Goal: Transaction & Acquisition: Purchase product/service

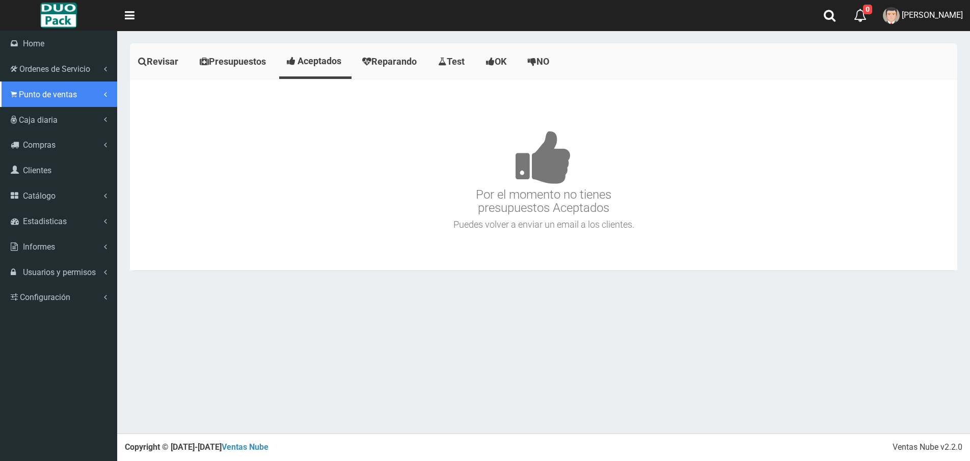
click at [22, 89] on link "Punto de ventas" at bounding box center [58, 94] width 117 height 25
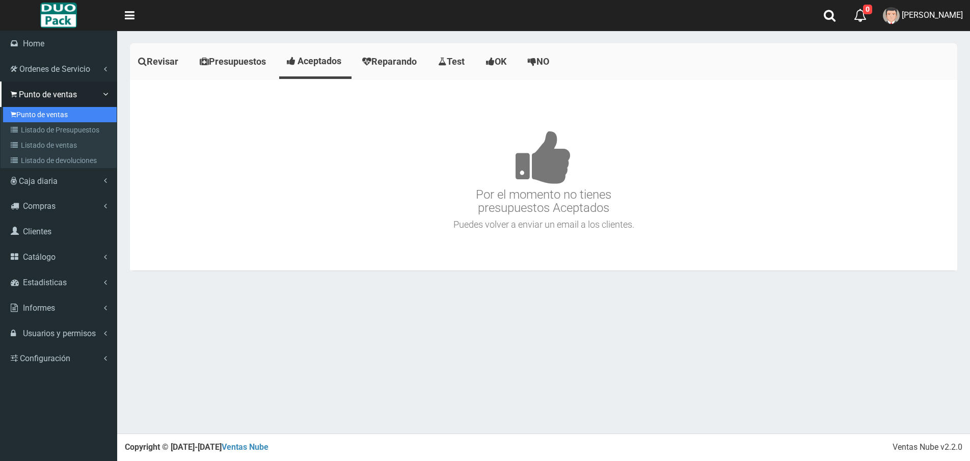
click at [64, 111] on link "Punto de ventas" at bounding box center [60, 114] width 114 height 15
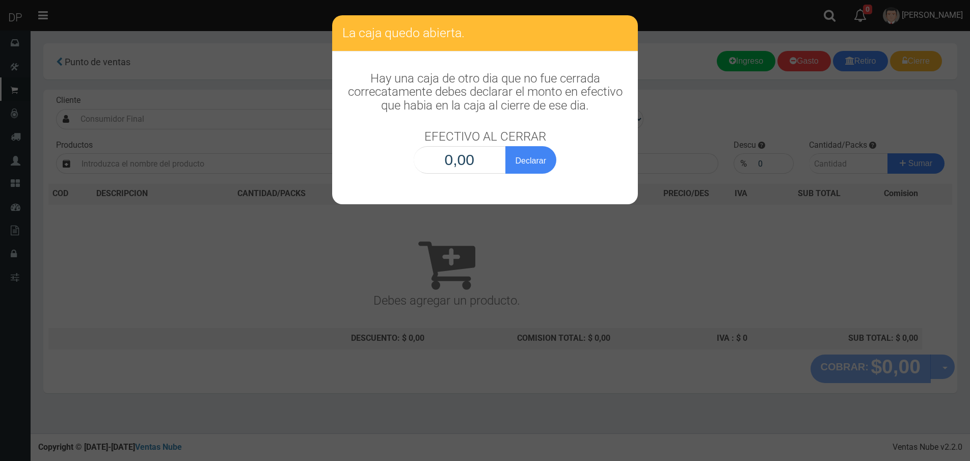
click at [475, 168] on input "0,00" at bounding box center [460, 160] width 92 height 28
type input "1,00"
click at [506, 146] on button "Declarar" at bounding box center [531, 160] width 51 height 28
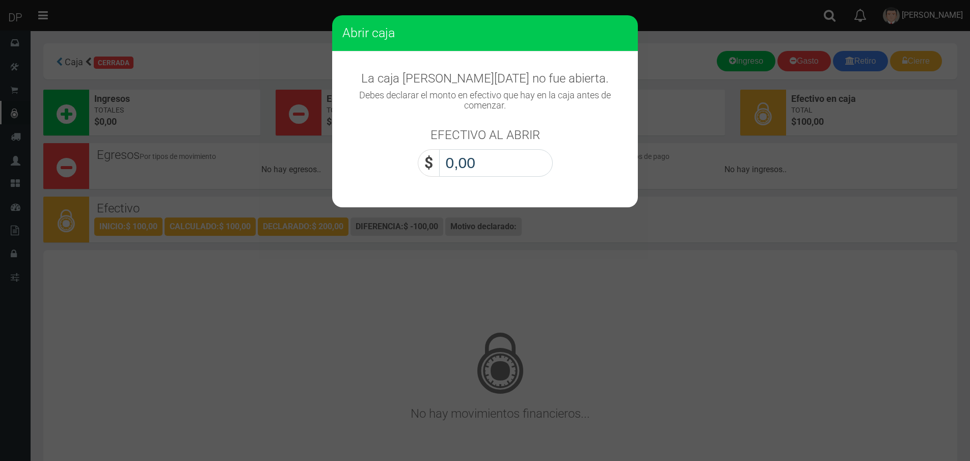
click at [463, 166] on input "0,00" at bounding box center [496, 163] width 114 height 28
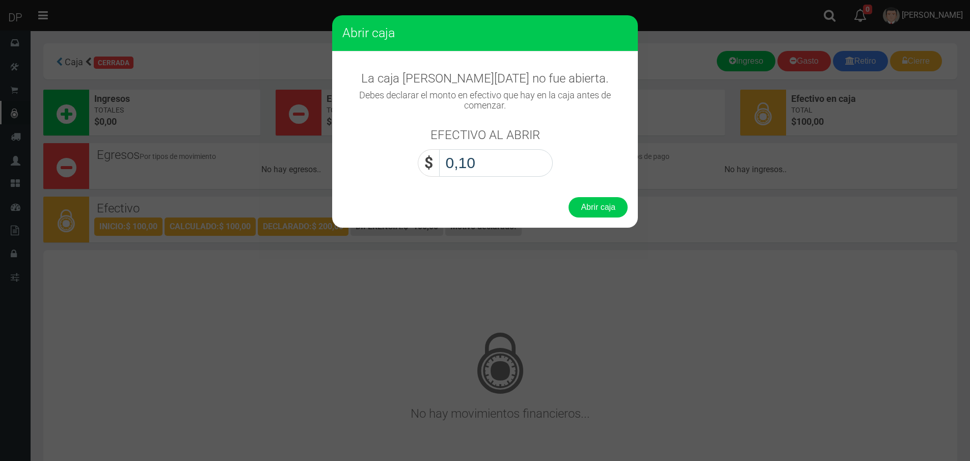
type input "1,00"
click at [569, 197] on button "Abrir caja" at bounding box center [598, 207] width 59 height 20
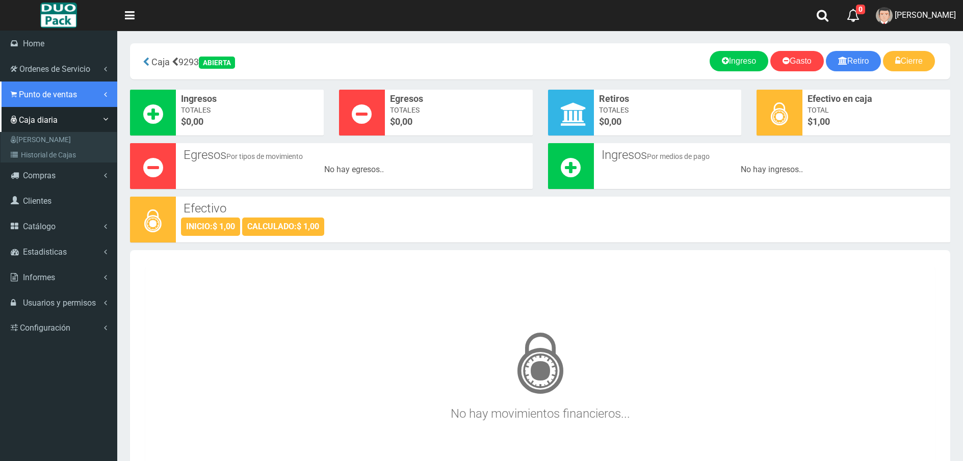
click at [34, 90] on span "Punto de ventas" at bounding box center [48, 95] width 58 height 10
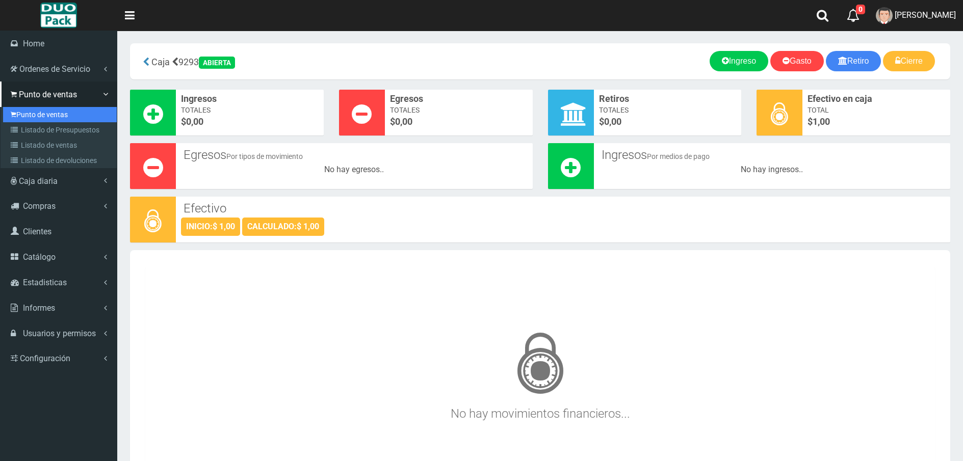
click at [46, 114] on link "Punto de ventas" at bounding box center [60, 114] width 114 height 15
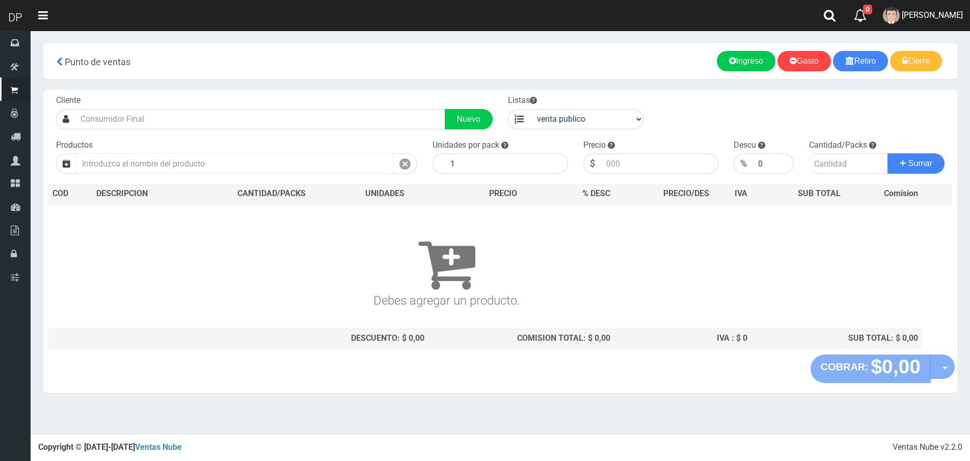
click at [146, 159] on input "text" at bounding box center [234, 163] width 317 height 20
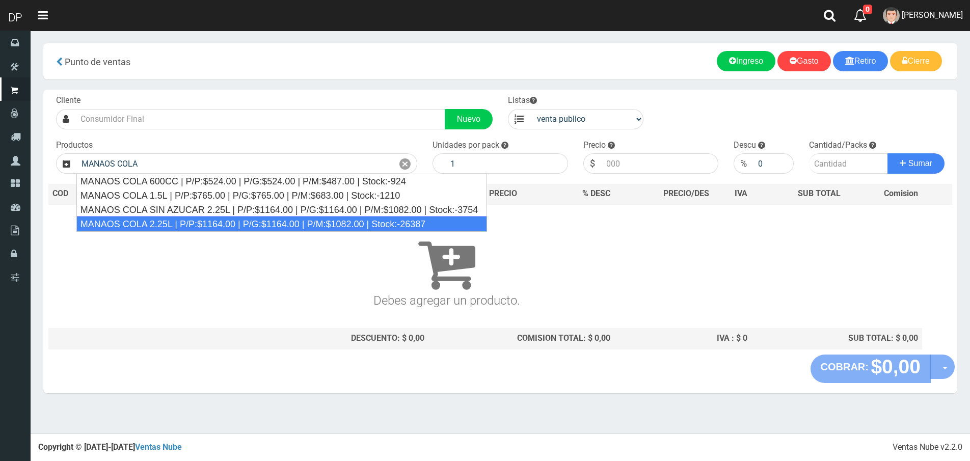
click at [164, 228] on div "MANAOS COLA 2.25L | P/P:$1164.00 | P/G:$1164.00 | P/M:$1082.00 | Stock:-26387" at bounding box center [281, 224] width 411 height 15
type input "MANAOS COLA 2.25L | P/P:$1164.00 | P/G:$1164.00 | P/M:$1082.00 | Stock:-26387"
type input "6"
type input "1164.00"
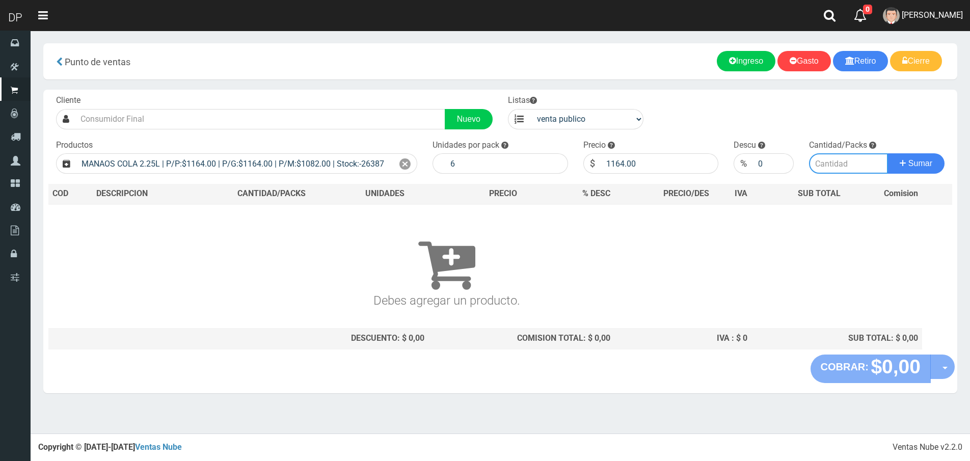
click at [835, 161] on input "number" at bounding box center [848, 163] width 79 height 20
type input "1"
click at [888, 153] on button "Sumar" at bounding box center [916, 163] width 57 height 20
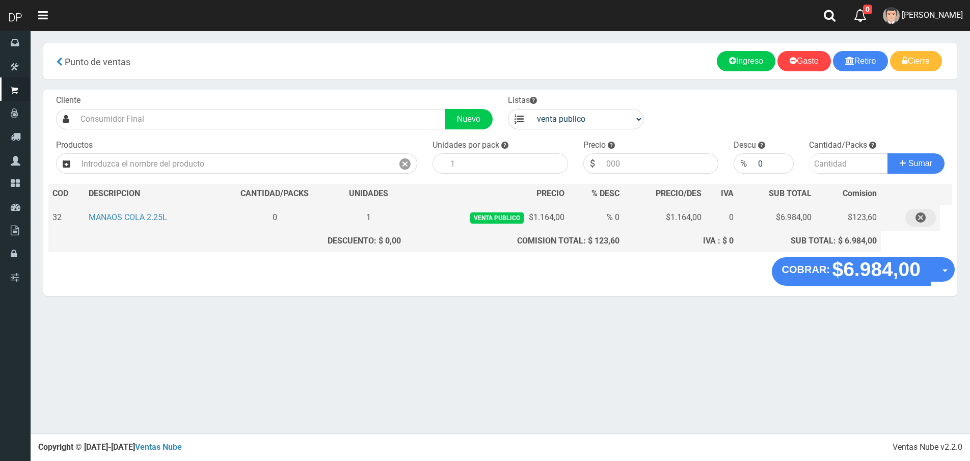
click at [926, 215] on button "button" at bounding box center [921, 218] width 31 height 18
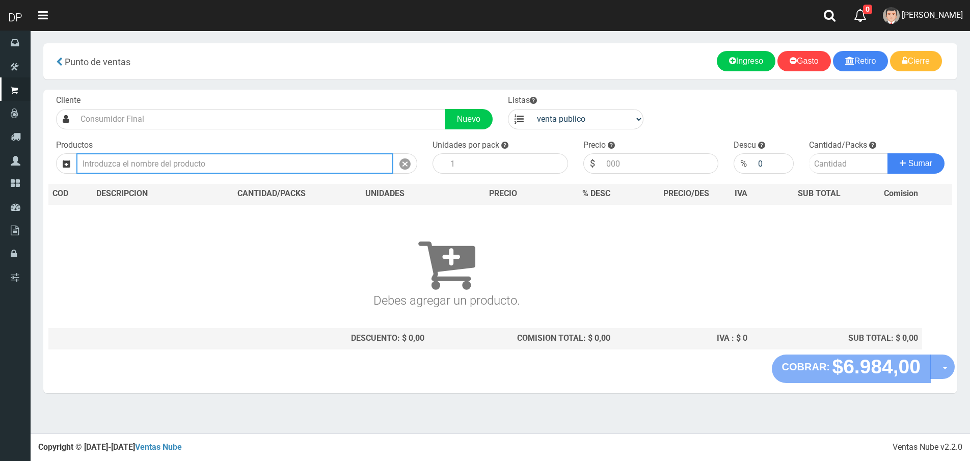
click at [204, 166] on input "text" at bounding box center [234, 163] width 317 height 20
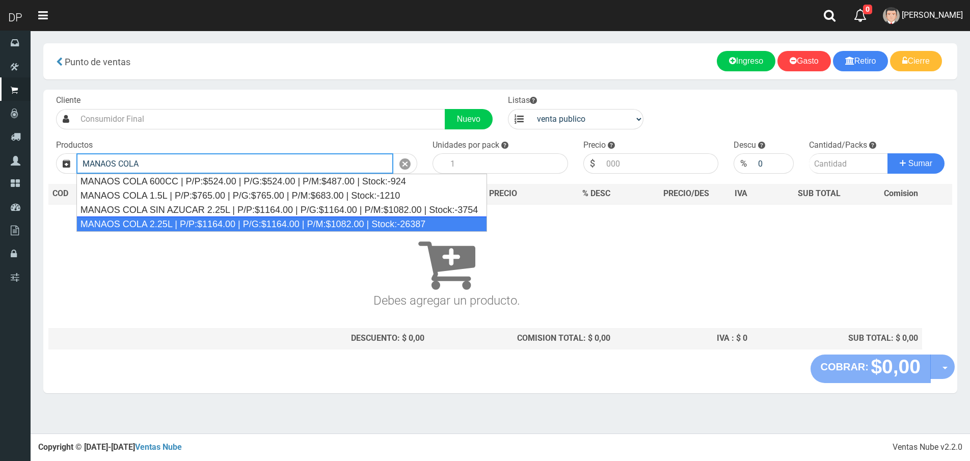
click at [195, 226] on div "MANAOS COLA 2.25L | P/P:$1164.00 | P/G:$1164.00 | P/M:$1082.00 | Stock:-26387" at bounding box center [281, 224] width 411 height 15
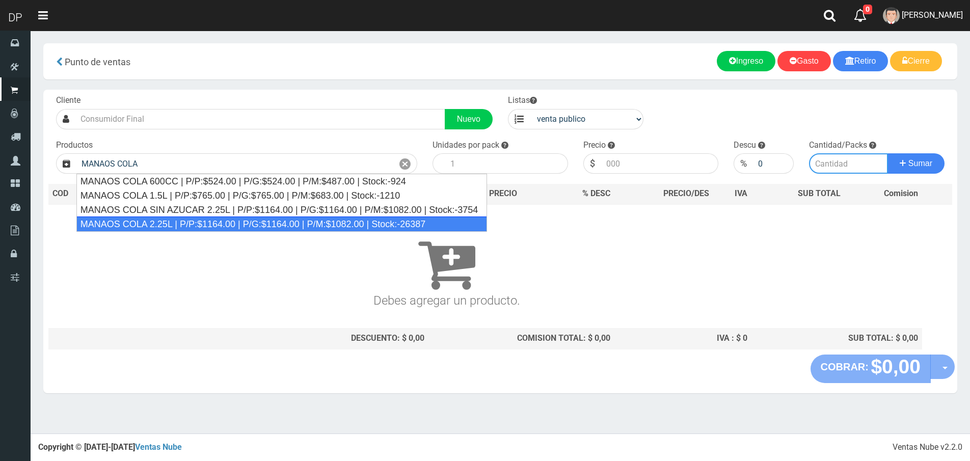
type input "MANAOS COLA 2.25L | P/P:$1164.00 | P/G:$1164.00 | P/M:$1082.00 | Stock:-26387"
type input "6"
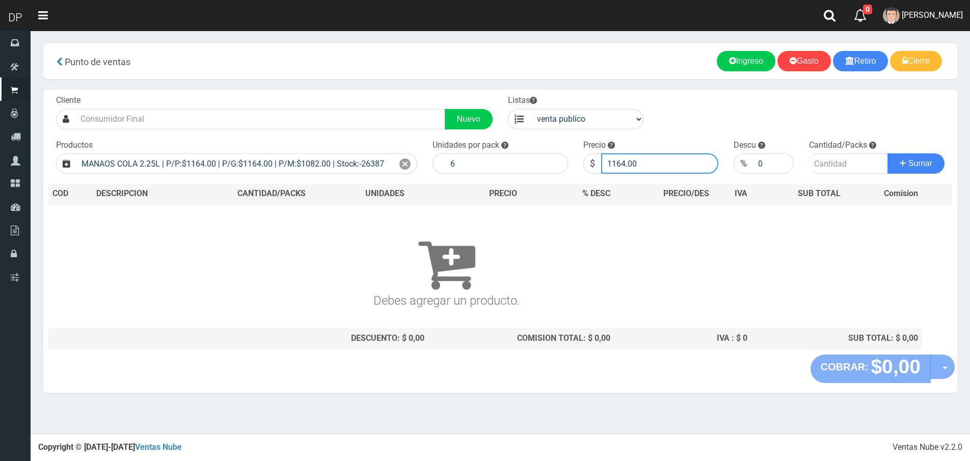
click at [656, 165] on input "1164.00" at bounding box center [660, 163] width 118 height 20
type input "1"
type input "1082"
type input "1"
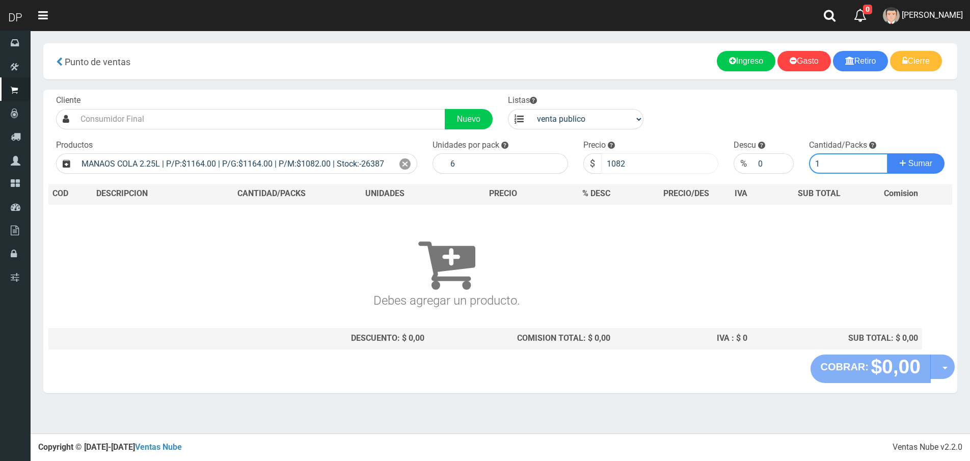
click at [888, 153] on button "Sumar" at bounding box center [916, 163] width 57 height 20
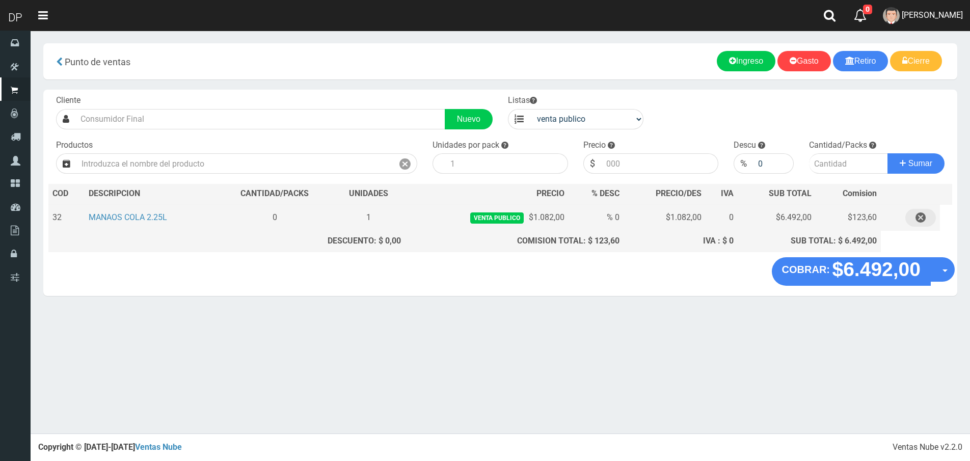
click at [921, 221] on icon "button" at bounding box center [921, 218] width 10 height 18
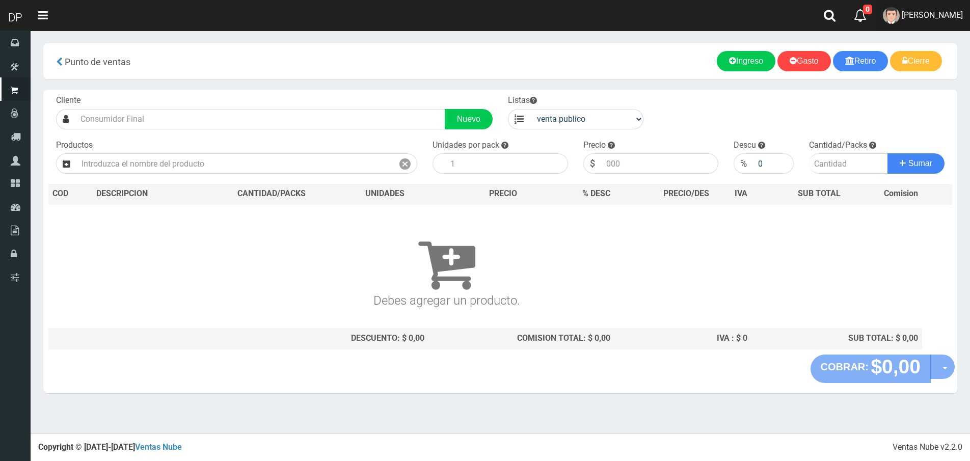
click at [928, 10] on span "[PERSON_NAME]" at bounding box center [932, 15] width 61 height 10
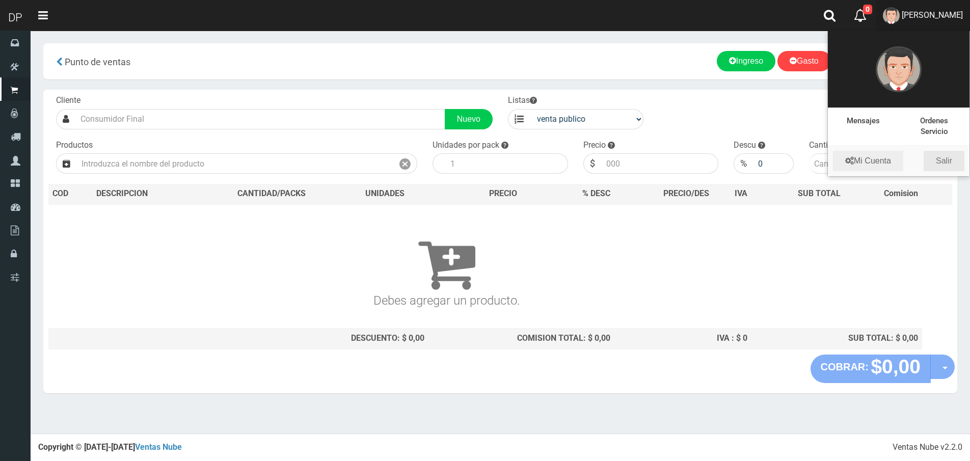
click at [955, 162] on link "Salir" at bounding box center [944, 161] width 41 height 20
